Goal: Task Accomplishment & Management: Manage account settings

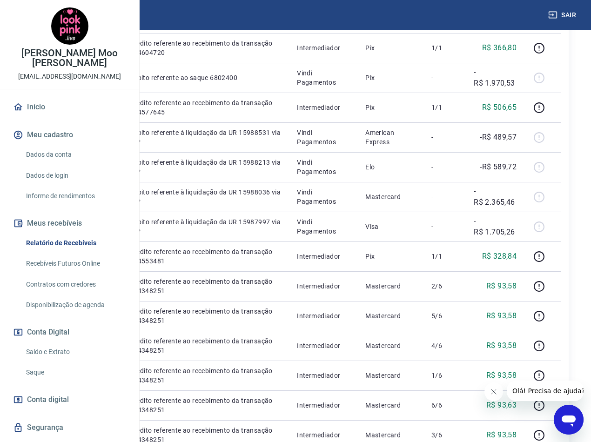
click at [496, 388] on button "Fechar mensagem da empresa" at bounding box center [494, 392] width 19 height 19
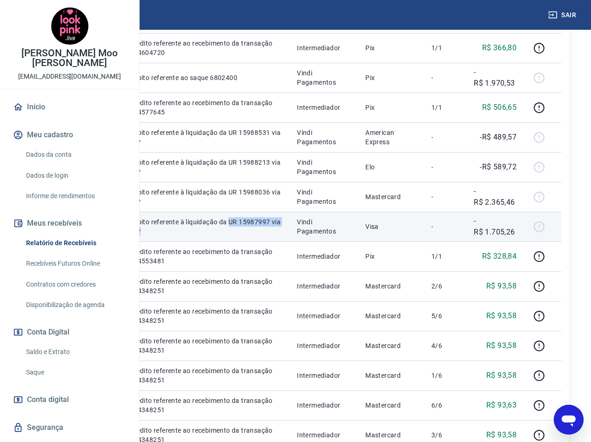
drag, startPoint x: 290, startPoint y: 359, endPoint x: 264, endPoint y: 350, distance: 26.8
click at [264, 236] on p "Débito referente à liquidação da UR 15987997 via CIP" at bounding box center [206, 226] width 152 height 19
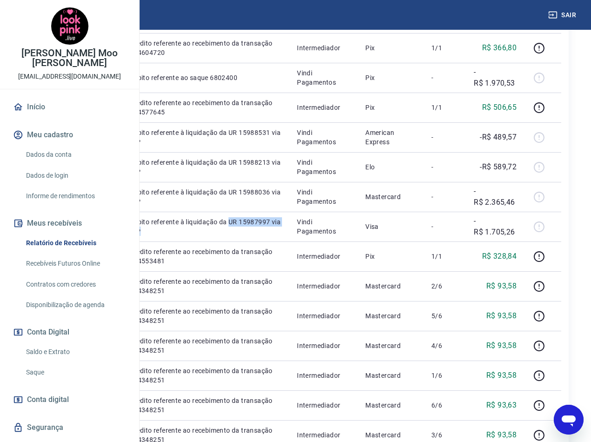
copy p "UR 15987997 via CIP"
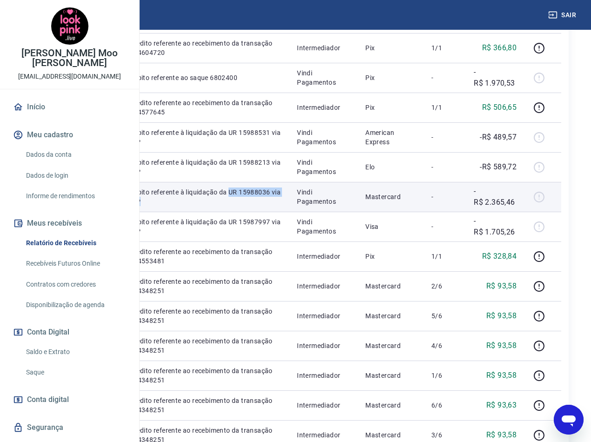
drag, startPoint x: 291, startPoint y: 308, endPoint x: 266, endPoint y: 299, distance: 26.7
click at [266, 206] on p "Débito referente à liquidação da UR 15988036 via CIP" at bounding box center [206, 197] width 152 height 19
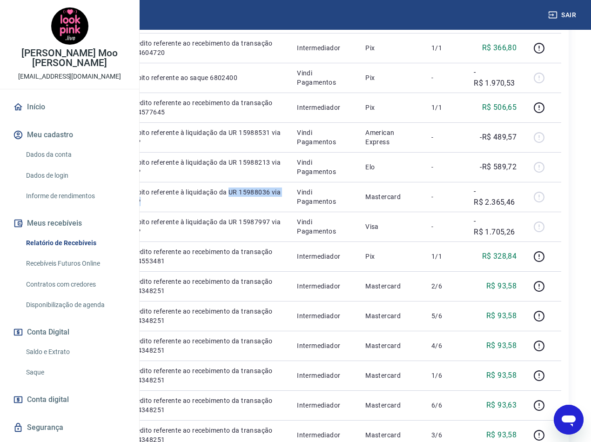
copy p "UR 15988036 via CIP"
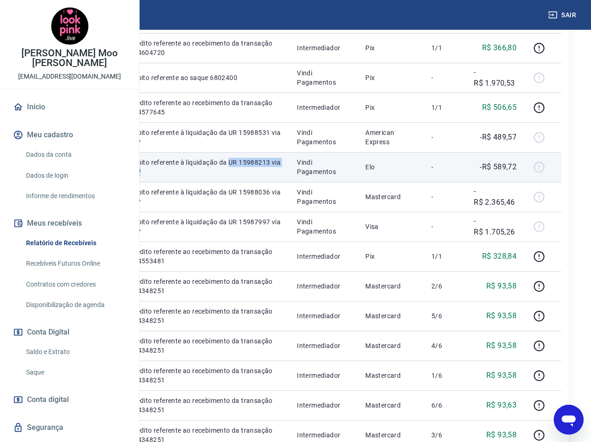
drag, startPoint x: 291, startPoint y: 262, endPoint x: 262, endPoint y: 255, distance: 30.2
click at [262, 182] on td "Débito referente à liquidação da UR 15988213 via CIP" at bounding box center [205, 167] width 167 height 30
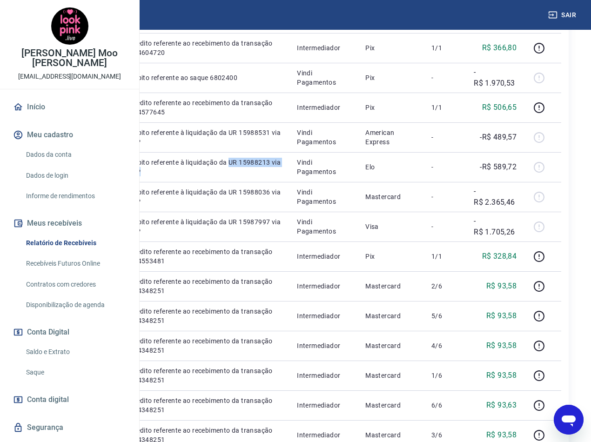
copy p "UR 15988213 via CIP"
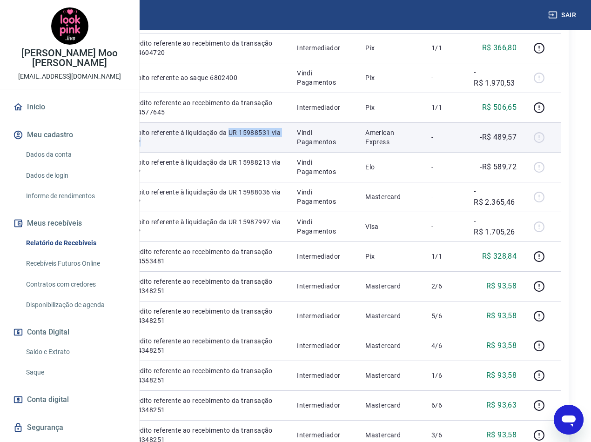
drag, startPoint x: 297, startPoint y: 216, endPoint x: 265, endPoint y: 210, distance: 32.3
click at [265, 147] on p "Débito referente à liquidação da UR 15988531 via CIP" at bounding box center [206, 137] width 152 height 19
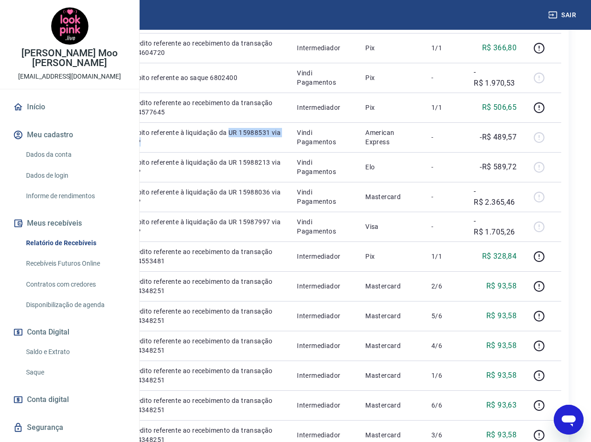
copy p "UR 15988531 via CIP"
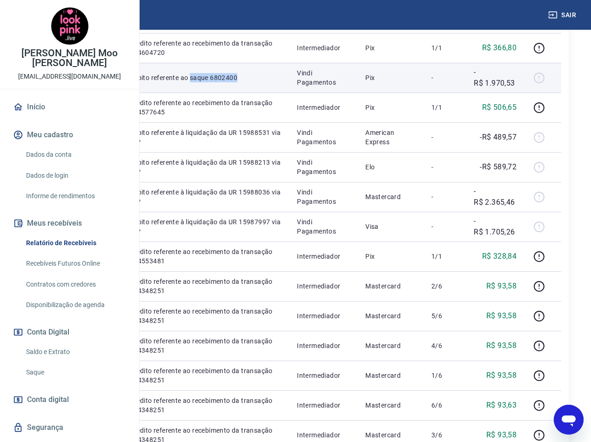
drag, startPoint x: 297, startPoint y: 122, endPoint x: 265, endPoint y: 113, distance: 32.8
click at [265, 82] on p "Débito referente ao saque 6802400" at bounding box center [206, 77] width 152 height 9
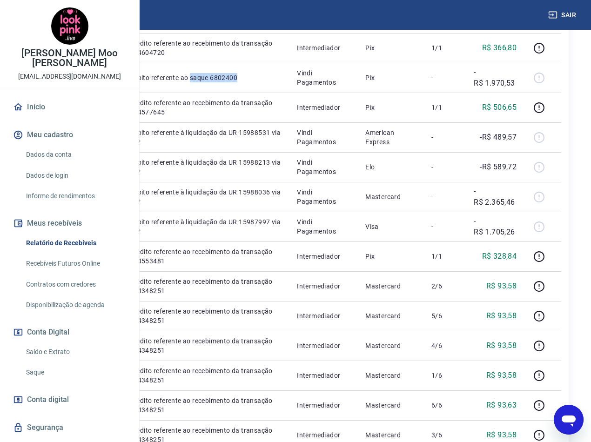
copy p "saque 6802400"
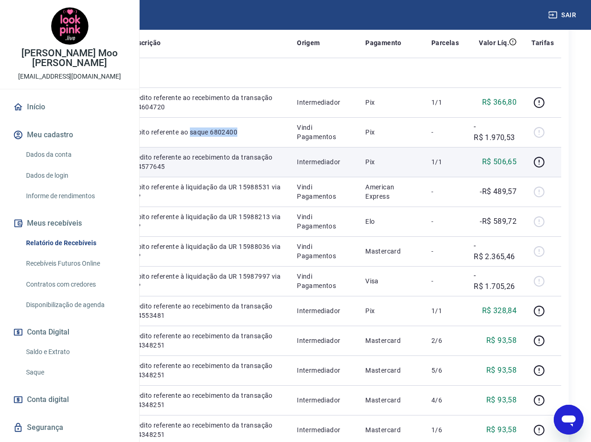
scroll to position [93, 0]
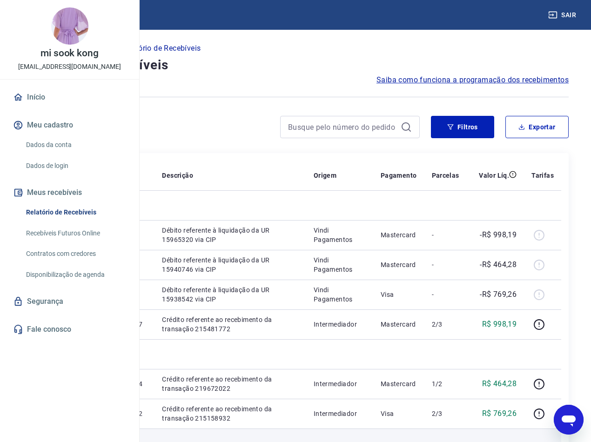
scroll to position [93, 0]
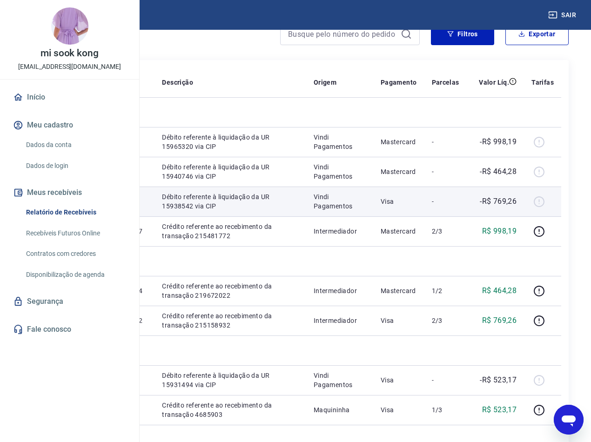
click at [155, 217] on td at bounding box center [121, 202] width 67 height 30
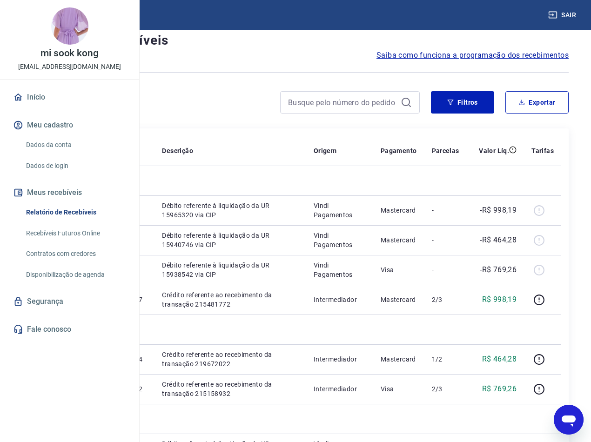
scroll to position [47, 0]
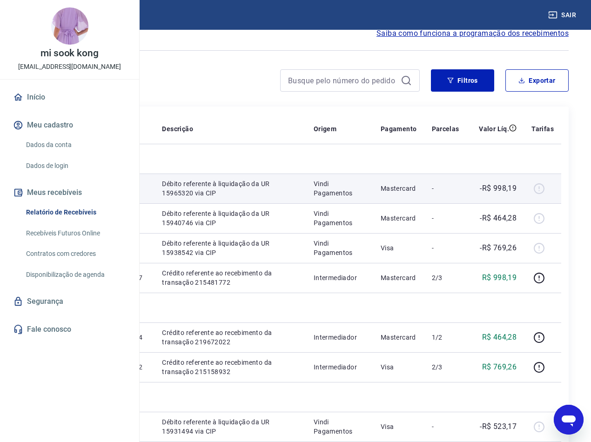
drag, startPoint x: 212, startPoint y: 199, endPoint x: 174, endPoint y: 206, distance: 39.4
click at [81, 193] on p "20431314" at bounding box center [58, 188] width 43 height 9
copy p "20431314"
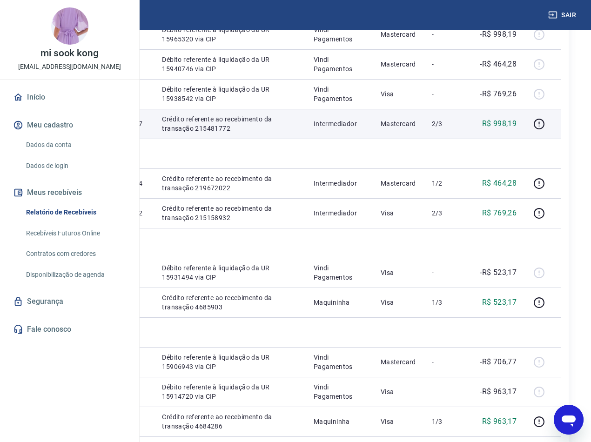
scroll to position [233, 0]
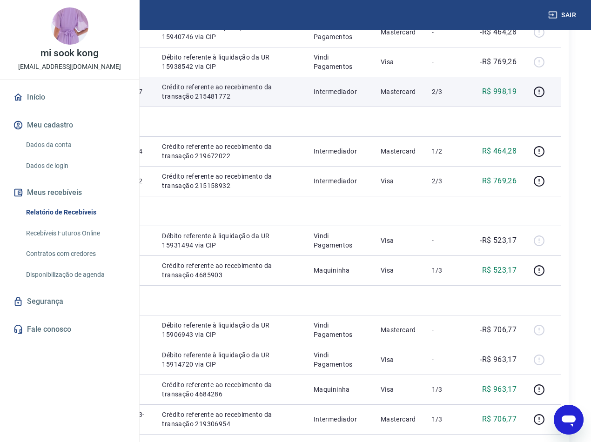
drag, startPoint x: 211, startPoint y: 185, endPoint x: 171, endPoint y: 186, distance: 39.6
click at [88, 107] on td "215481772" at bounding box center [59, 92] width 58 height 30
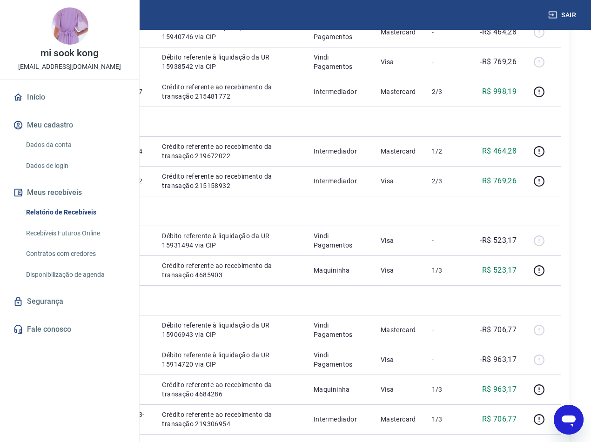
copy p "215481772"
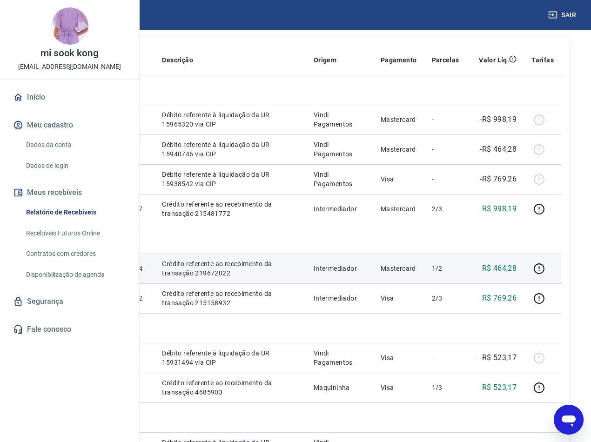
scroll to position [93, 0]
